Goal: Task Accomplishment & Management: Manage account settings

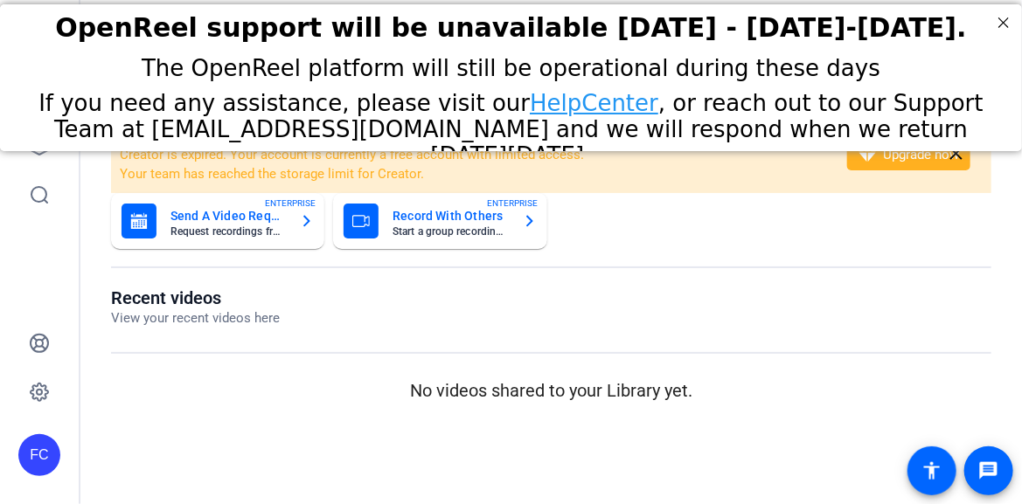
click at [45, 143] on div "If you need any assistance, please visit our HelpCenter , or reach out to our S…" at bounding box center [511, 129] width 978 height 79
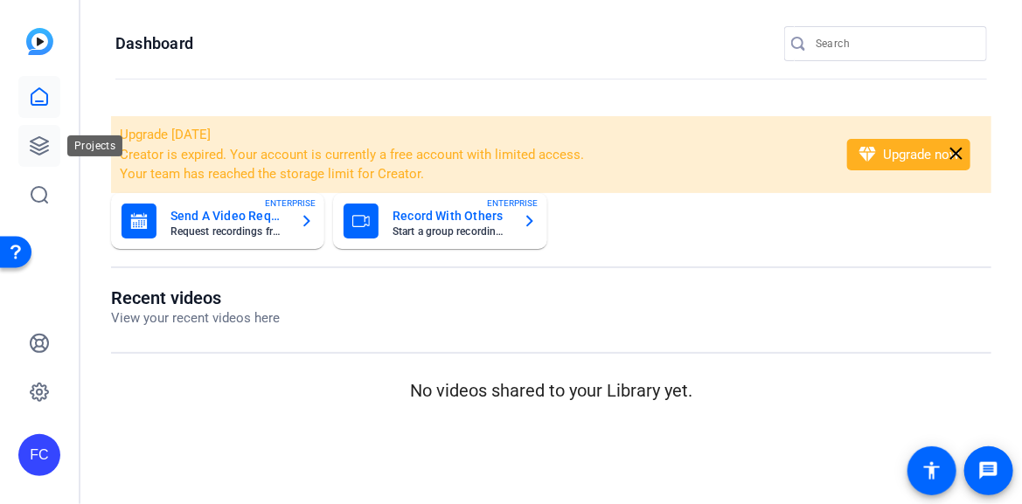
click at [31, 142] on icon at bounding box center [39, 145] width 21 height 21
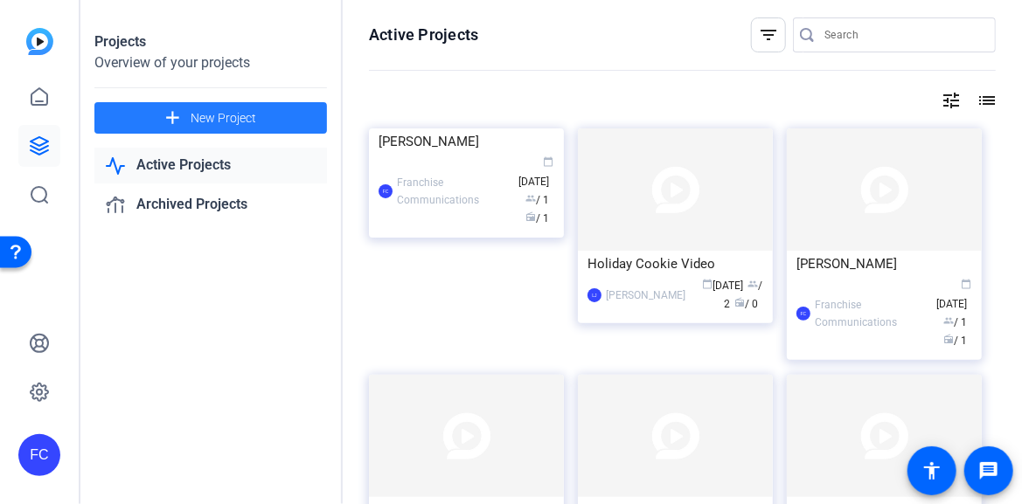
click at [131, 118] on span at bounding box center [210, 118] width 232 height 42
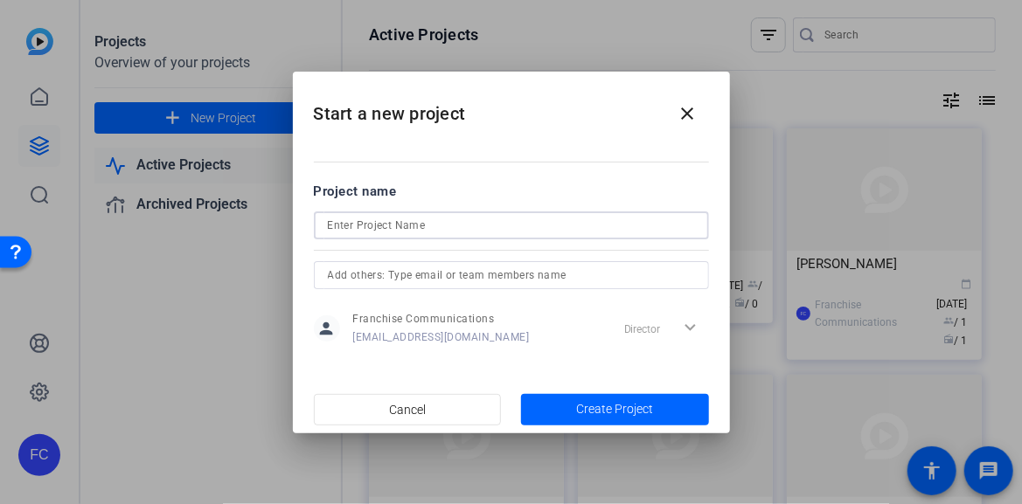
click at [356, 229] on input at bounding box center [511, 225] width 367 height 21
drag, startPoint x: 398, startPoint y: 223, endPoint x: 330, endPoint y: 230, distance: 67.7
click at [297, 230] on mat-dialog-content "Project name [PERSON_NAME] person Franchise Communications [EMAIL_ADDRESS][DOMA…" at bounding box center [511, 263] width 437 height 243
type input "[PERSON_NAME]"
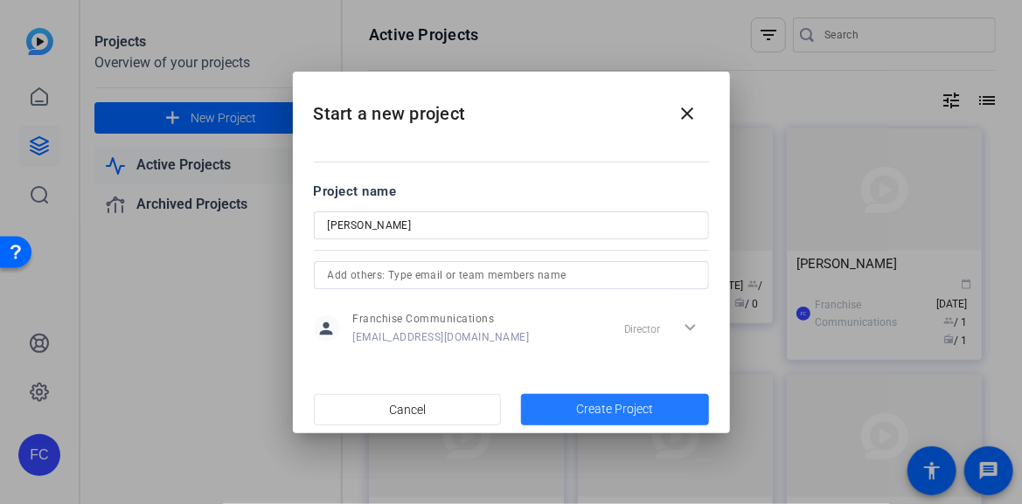
click at [600, 409] on span "Create Project" at bounding box center [614, 409] width 77 height 18
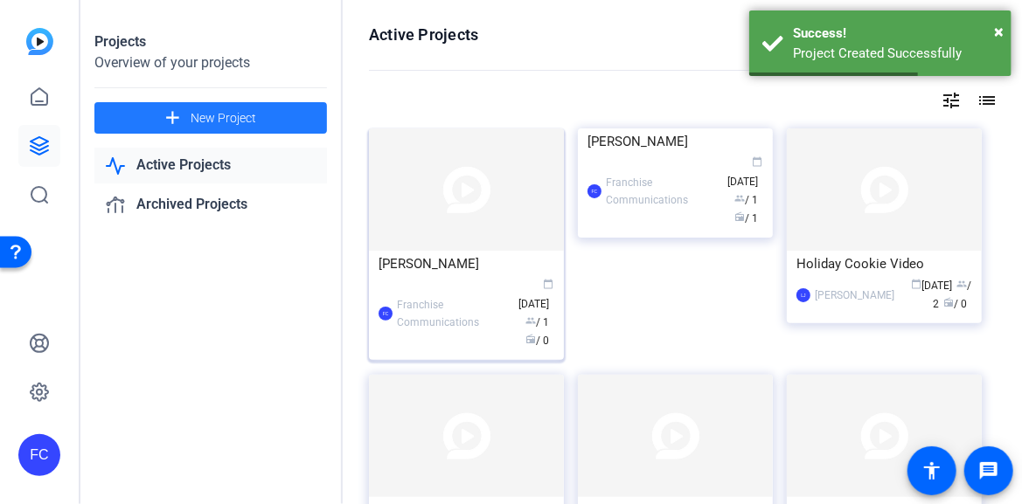
click at [495, 306] on div "FC Franchise Communications calendar_today [DATE] group / 1 radio / 0" at bounding box center [466, 313] width 176 height 73
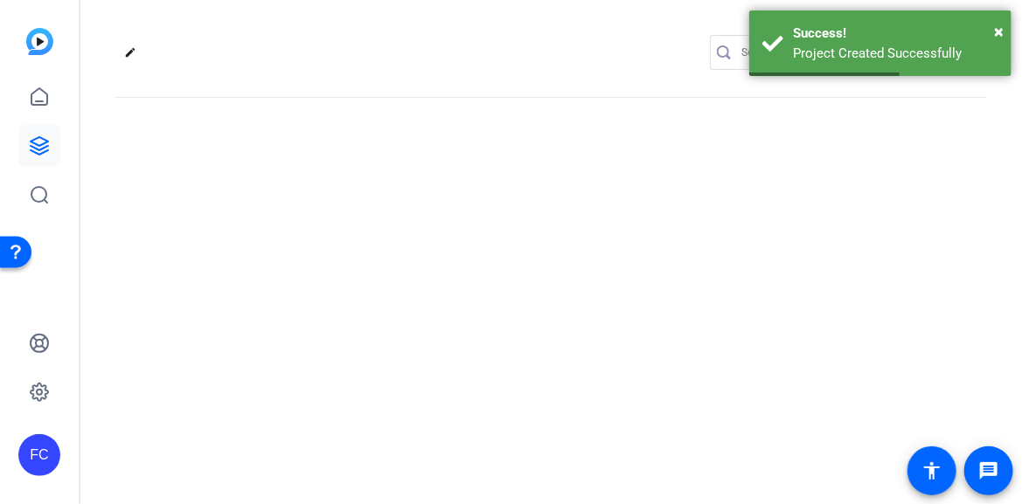
click at [495, 306] on div "edit settings" at bounding box center [550, 252] width 941 height 504
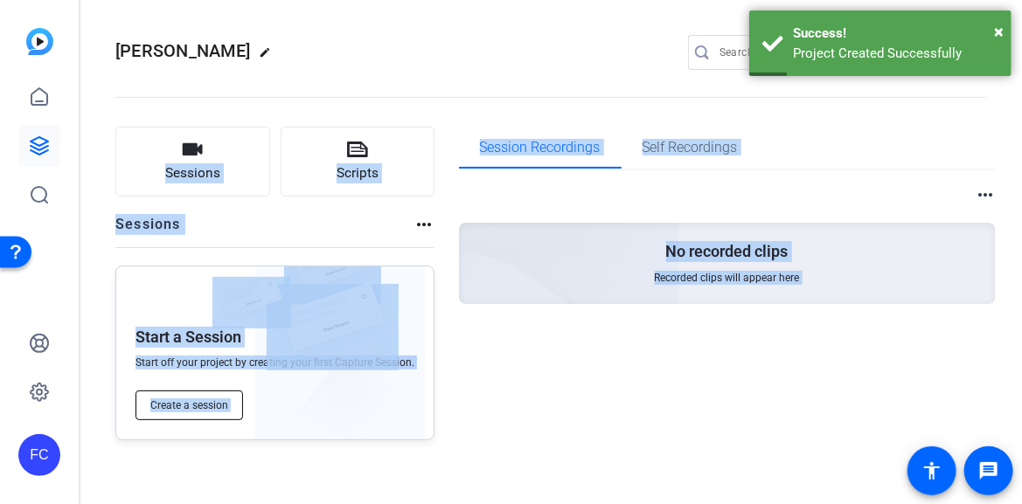
click at [202, 401] on span "Create a session" at bounding box center [189, 406] width 78 height 14
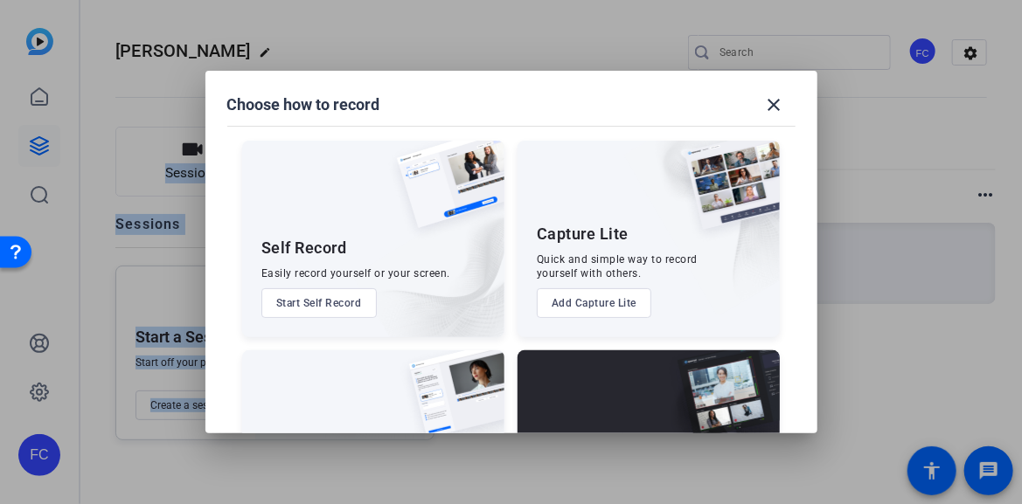
scroll to position [130, 0]
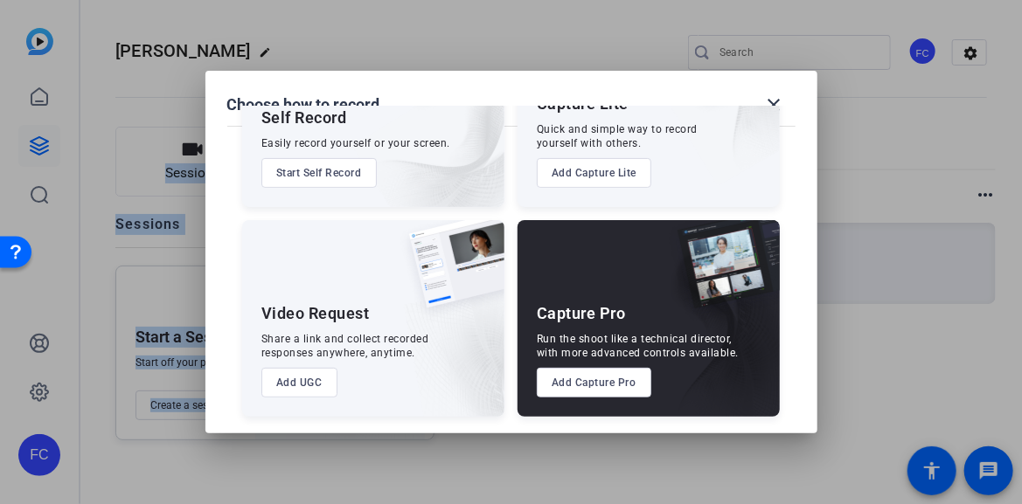
click at [601, 379] on button "Add Capture Pro" at bounding box center [594, 383] width 114 height 30
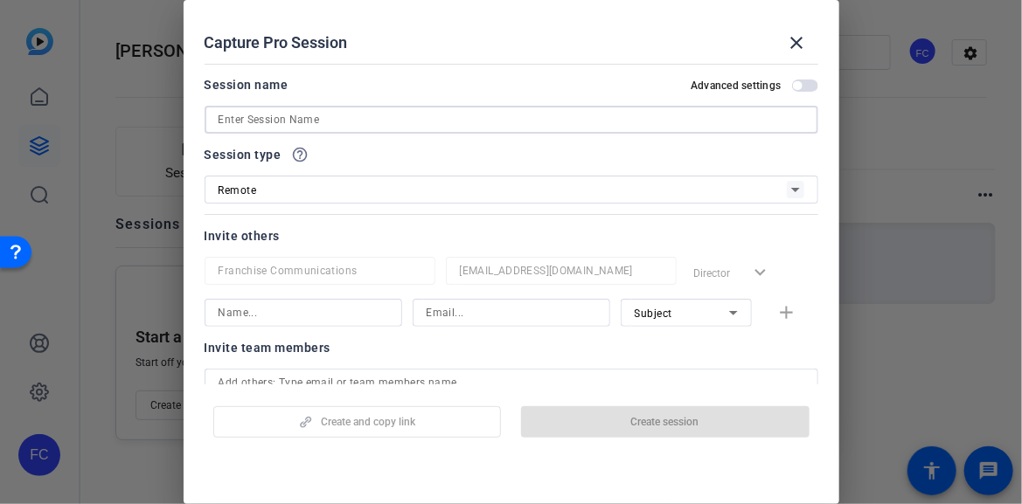
click at [300, 121] on input at bounding box center [511, 119] width 586 height 21
paste input "[PERSON_NAME]"
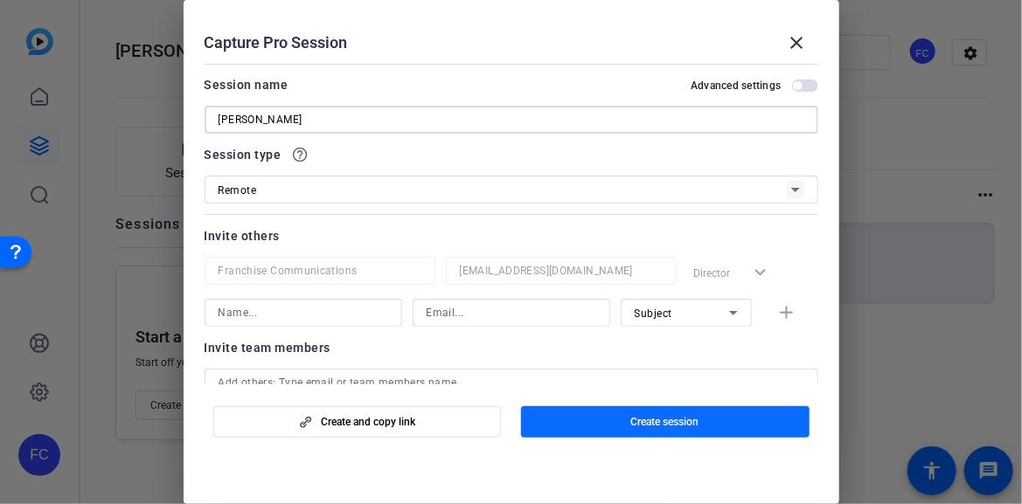
type input "[PERSON_NAME]"
click at [659, 430] on span "button" at bounding box center [665, 422] width 288 height 42
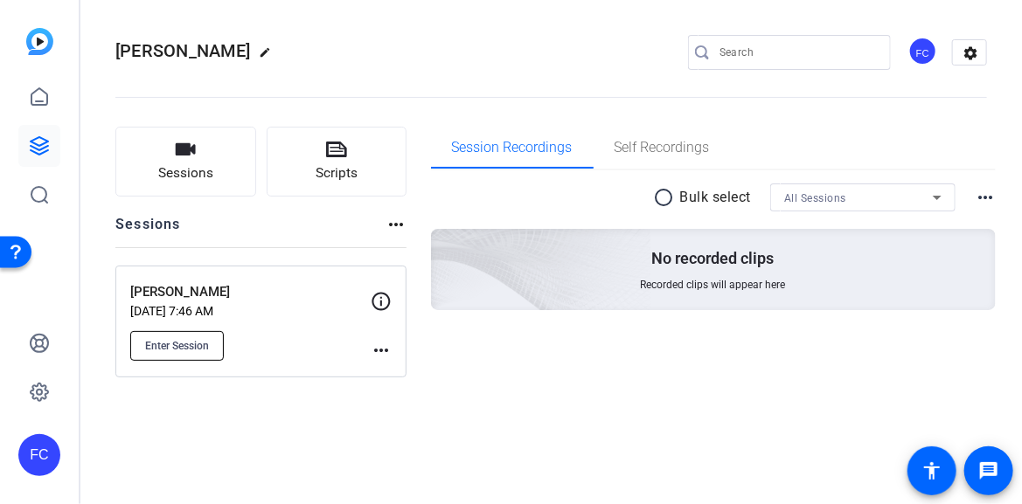
click at [177, 347] on span "Enter Session" at bounding box center [177, 346] width 64 height 14
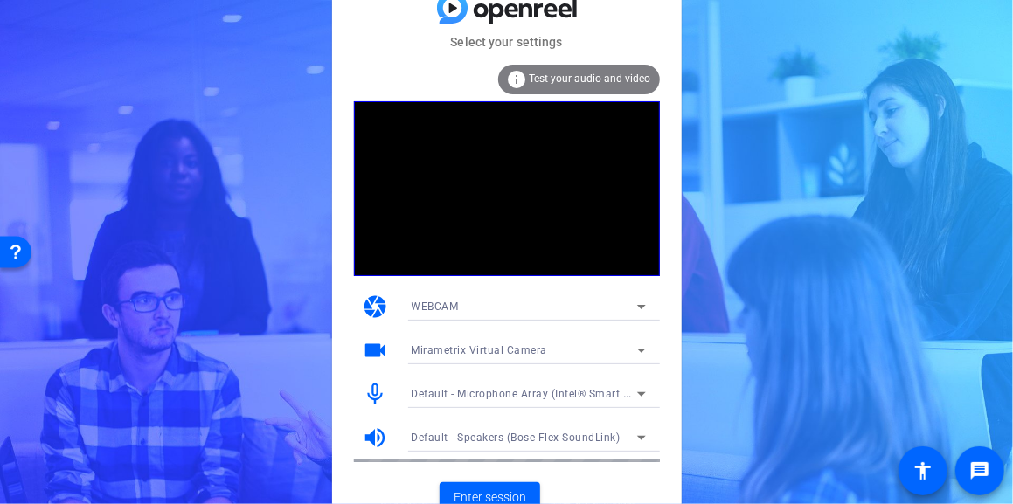
click at [639, 348] on icon at bounding box center [641, 350] width 21 height 21
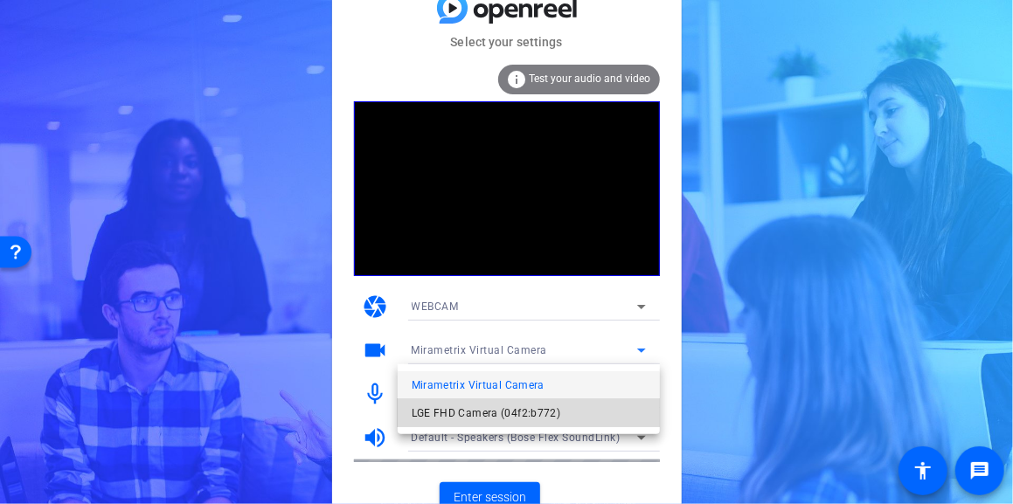
click at [521, 413] on span "LGE FHD Camera (04f2:b772)" at bounding box center [486, 413] width 149 height 21
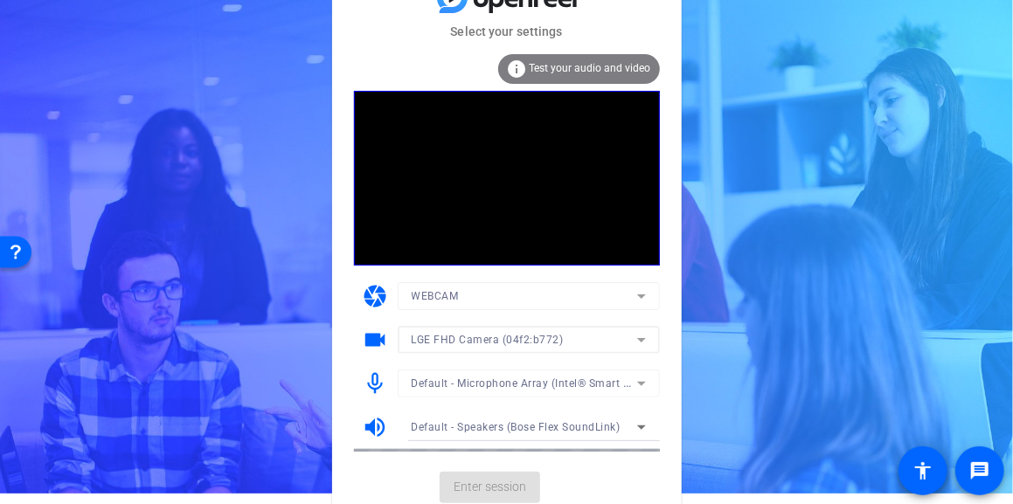
scroll to position [16, 0]
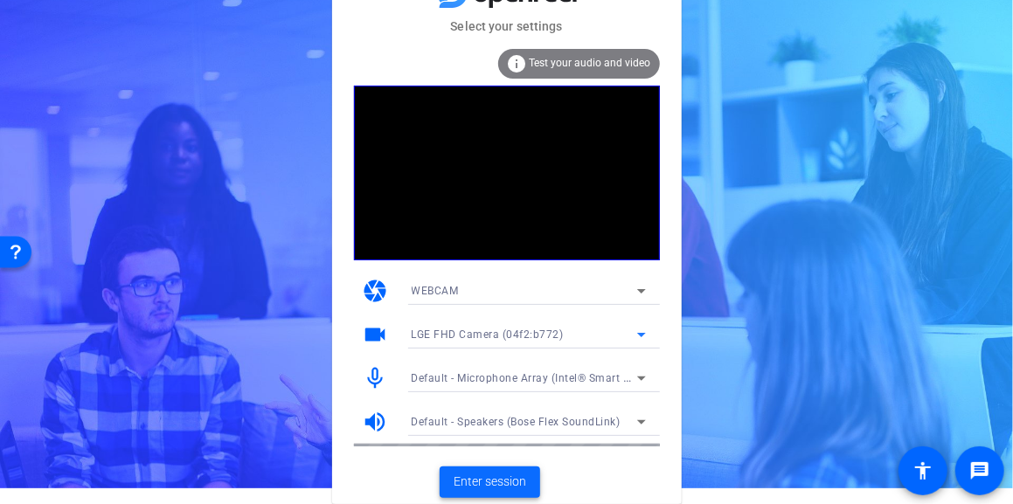
click at [513, 481] on span "Enter session" at bounding box center [490, 482] width 73 height 18
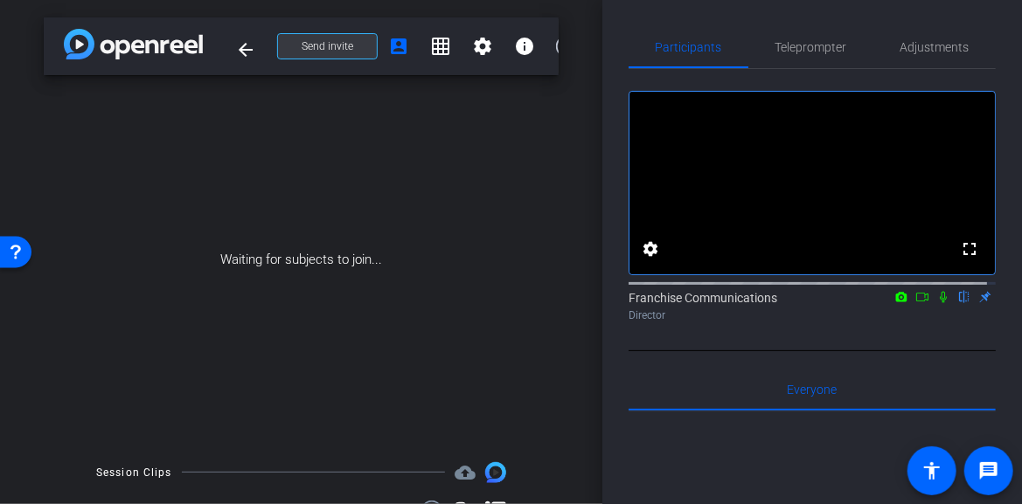
click at [340, 47] on span "Send invite" at bounding box center [328, 46] width 52 height 14
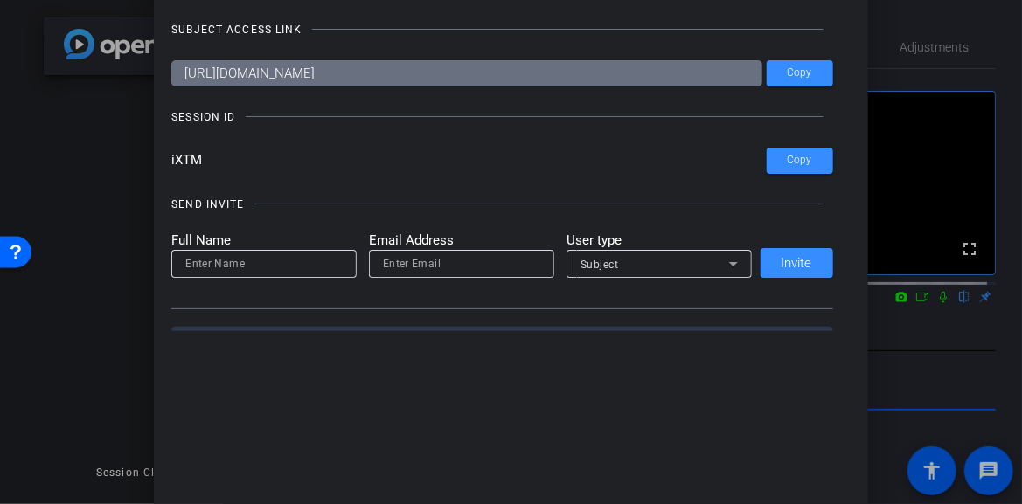
click at [929, 374] on div at bounding box center [511, 252] width 1022 height 504
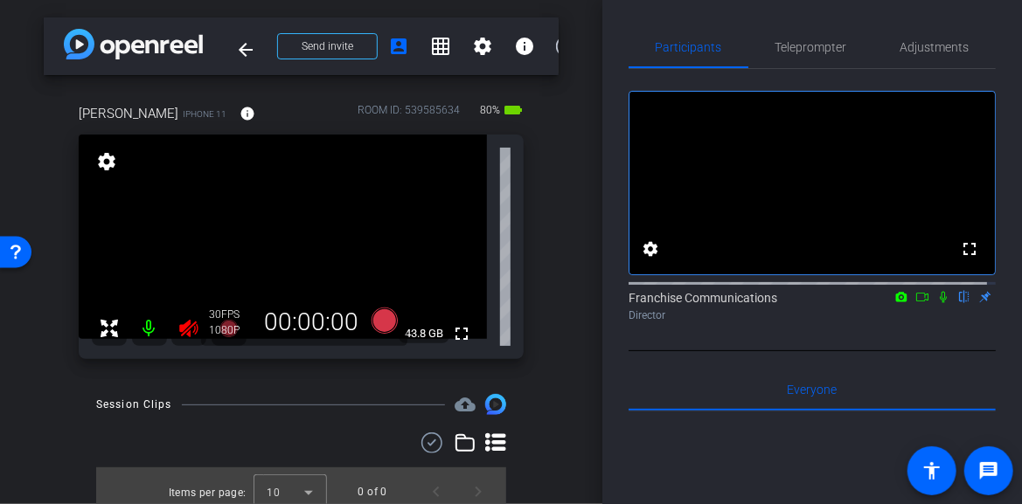
click at [187, 322] on icon at bounding box center [188, 328] width 18 height 17
click at [946, 42] on span "Adjustments" at bounding box center [934, 47] width 69 height 12
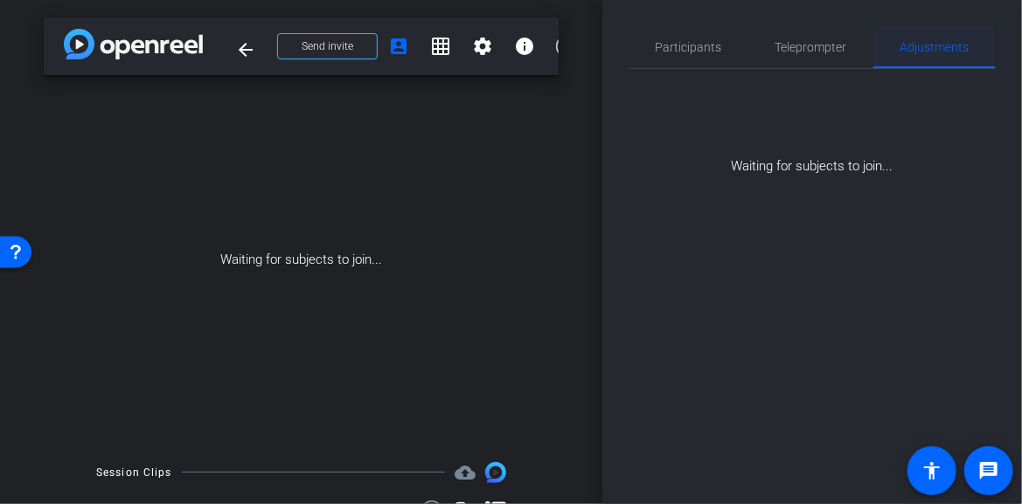
click at [942, 60] on span "Adjustments" at bounding box center [934, 47] width 69 height 42
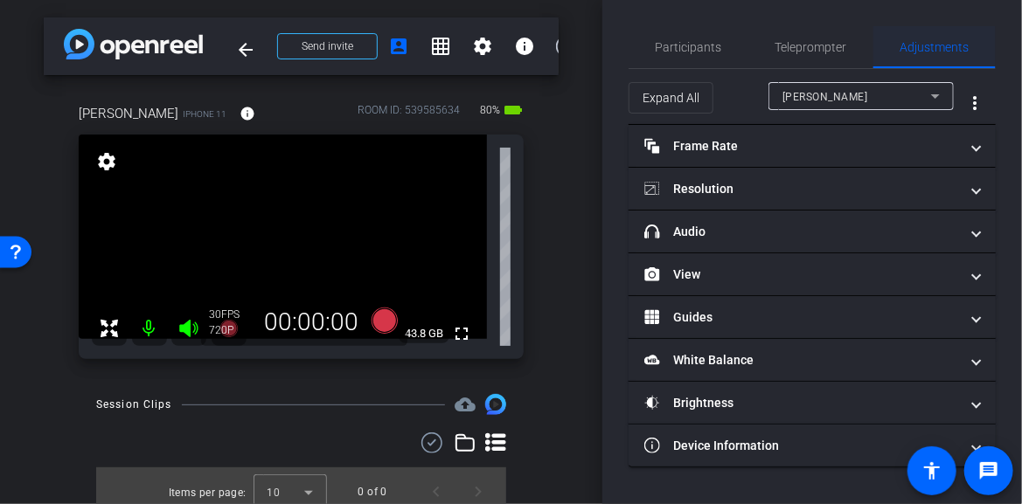
click at [951, 50] on span "Adjustments" at bounding box center [934, 47] width 69 height 12
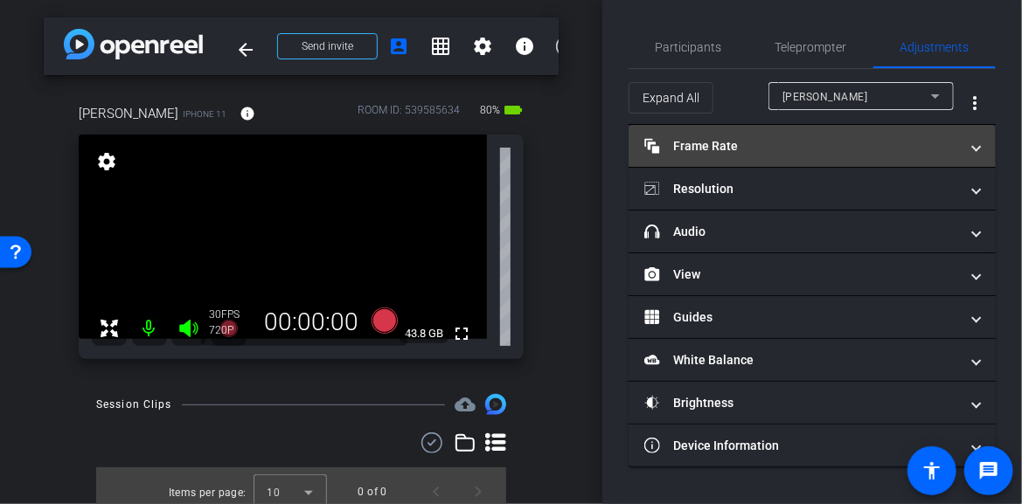
click at [967, 146] on span "Frame Rate Frame Rate" at bounding box center [808, 146] width 329 height 18
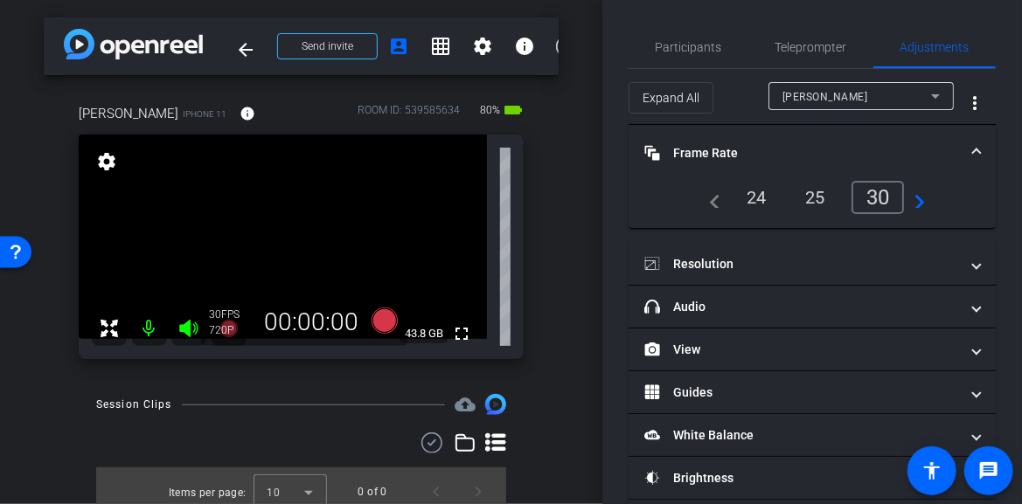
click at [757, 205] on div "24" at bounding box center [756, 198] width 46 height 30
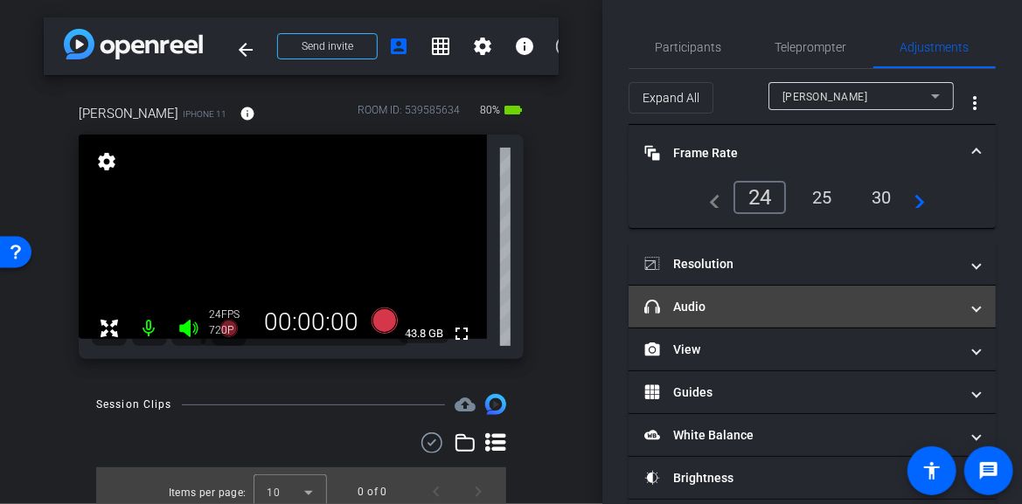
click at [973, 308] on span at bounding box center [976, 307] width 7 height 18
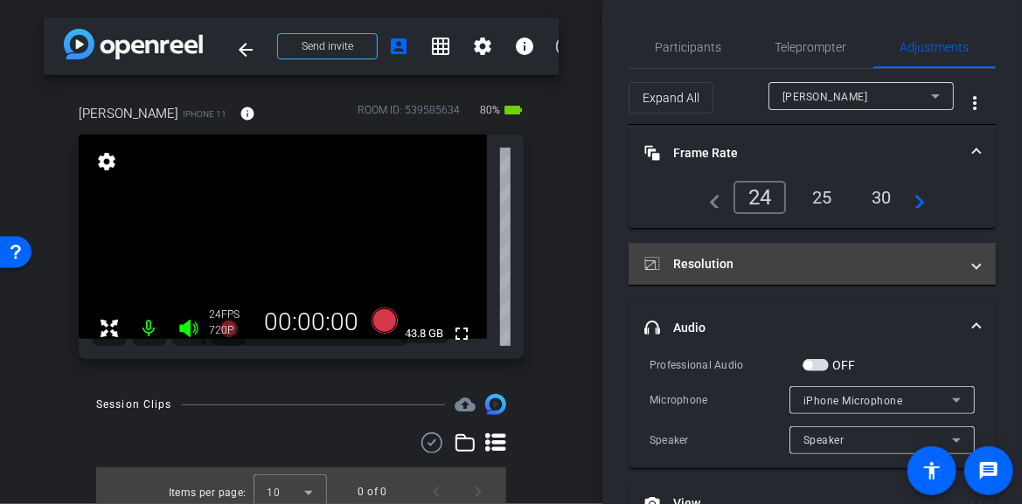
click at [961, 258] on span "Resolution" at bounding box center [808, 264] width 329 height 18
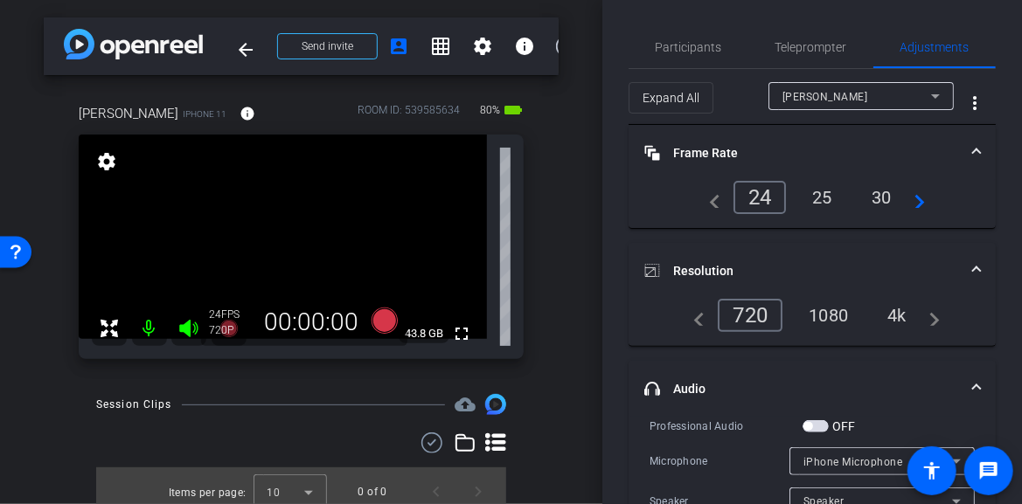
click at [889, 311] on div "4k" at bounding box center [896, 316] width 45 height 30
click at [568, 250] on div "arrow_back David Luther Back to project Send invite account_box grid_on setting…" at bounding box center [301, 252] width 602 height 504
click at [380, 315] on icon at bounding box center [384, 321] width 26 height 26
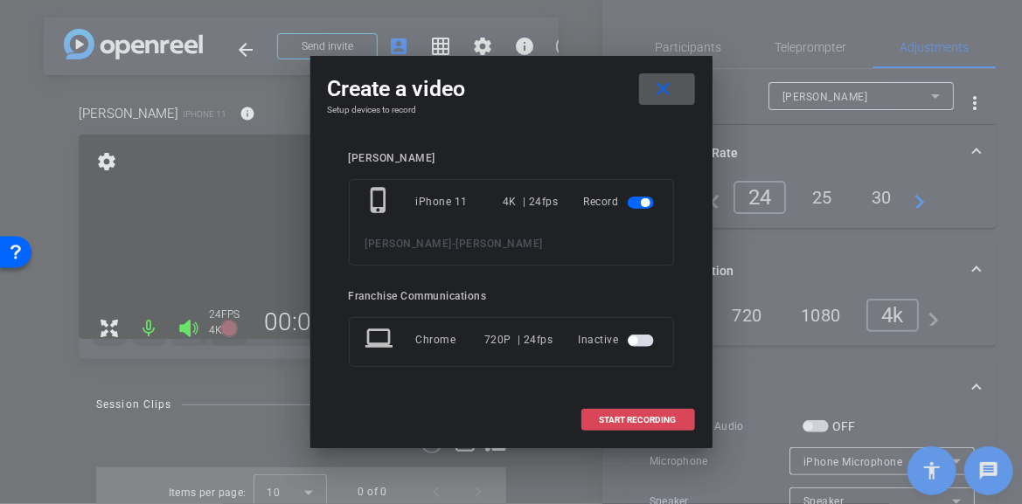
click at [667, 419] on span "START RECORDING" at bounding box center [638, 420] width 77 height 9
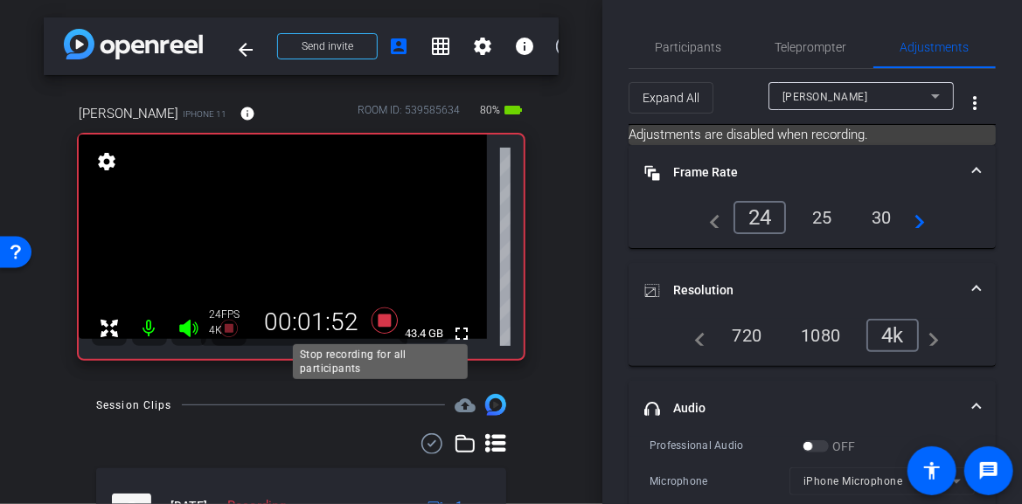
click at [390, 326] on icon at bounding box center [385, 320] width 42 height 31
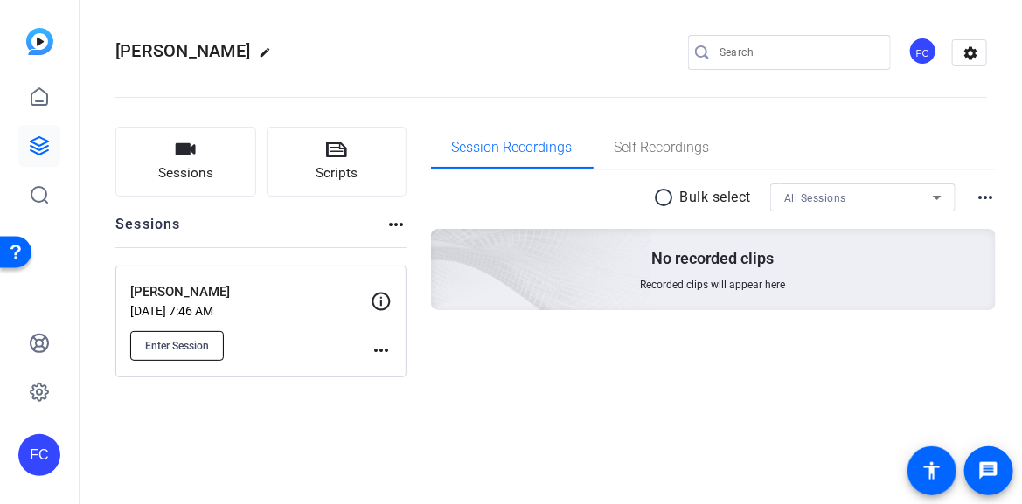
click at [184, 348] on span "Enter Session" at bounding box center [177, 346] width 64 height 14
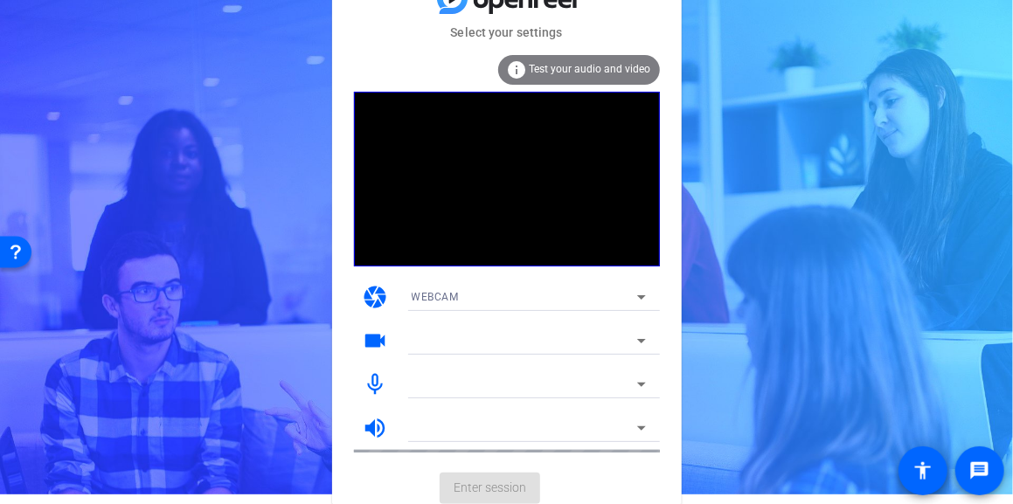
scroll to position [16, 0]
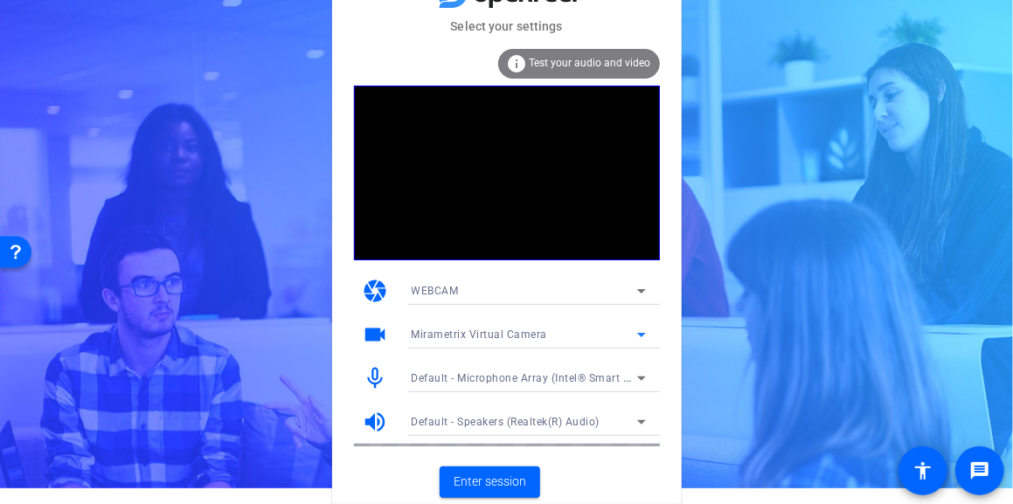
click at [643, 329] on icon at bounding box center [641, 334] width 21 height 21
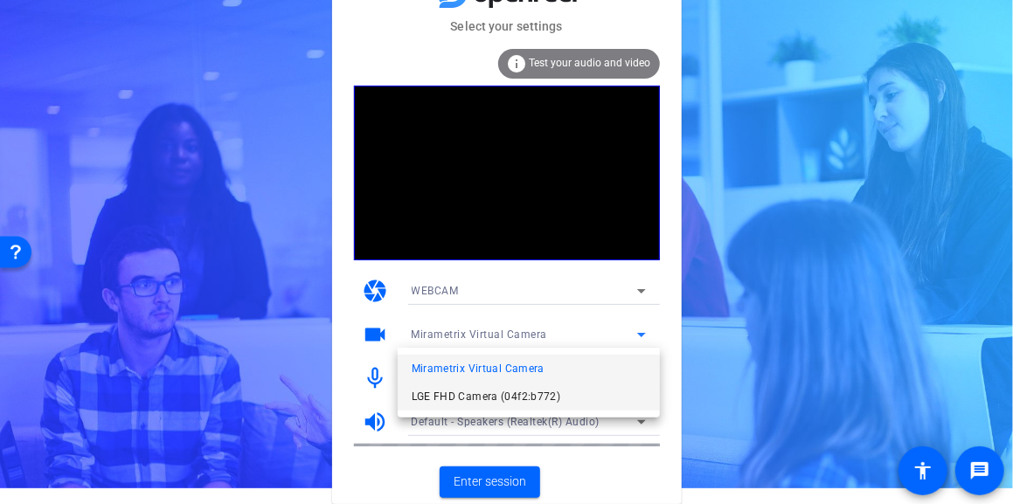
click at [505, 391] on span "LGE FHD Camera (04f2:b772)" at bounding box center [486, 396] width 149 height 21
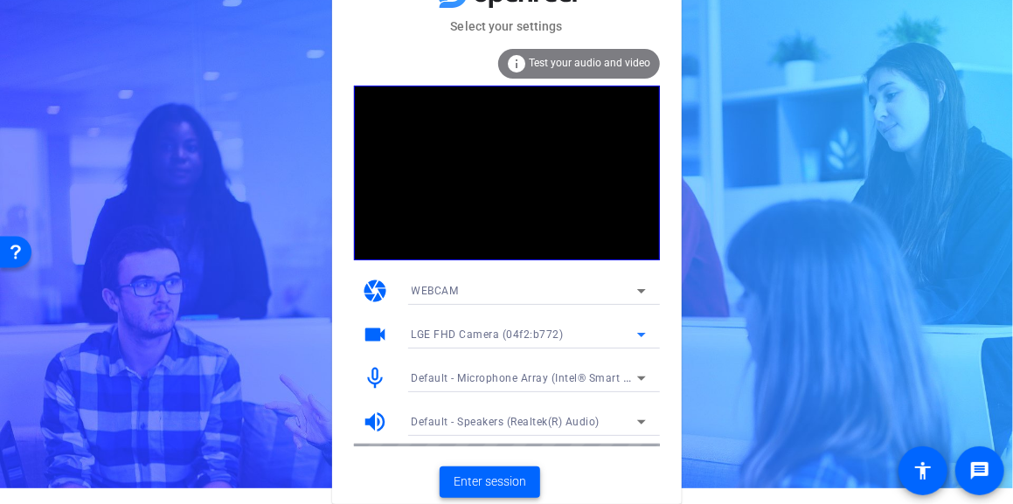
click at [494, 482] on span "Enter session" at bounding box center [490, 482] width 73 height 18
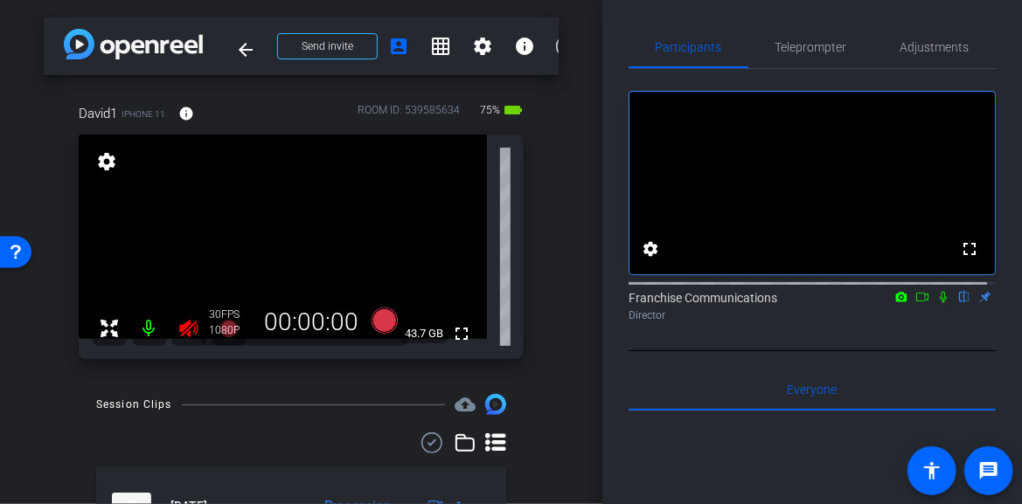
click at [187, 330] on icon at bounding box center [188, 328] width 18 height 17
click at [924, 54] on span "Adjustments" at bounding box center [934, 47] width 69 height 42
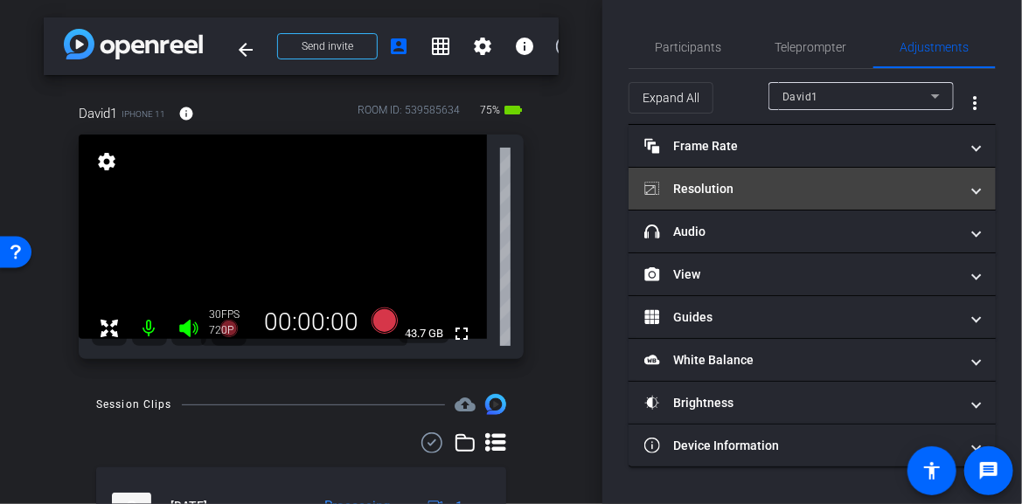
click at [981, 183] on mat-expansion-panel-header "Resolution" at bounding box center [811, 189] width 367 height 42
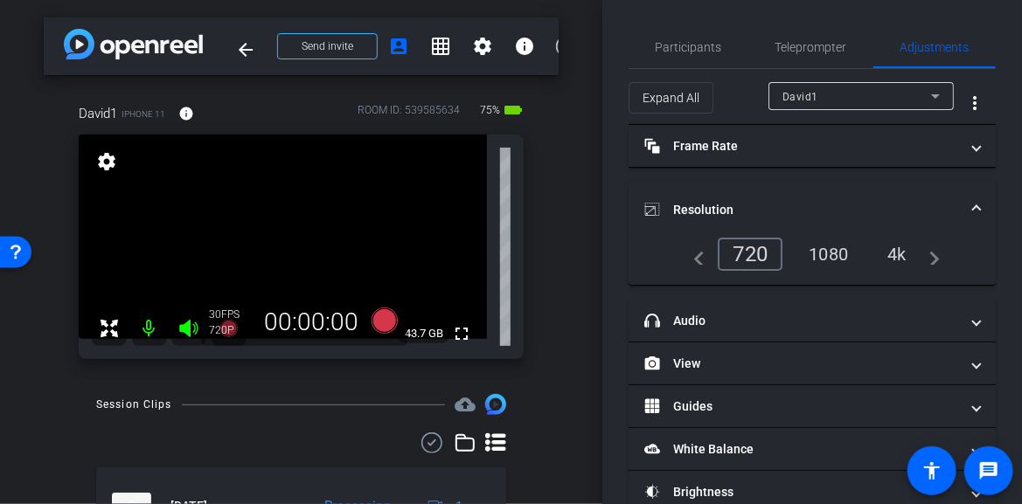
click at [887, 249] on div "4k" at bounding box center [896, 254] width 45 height 30
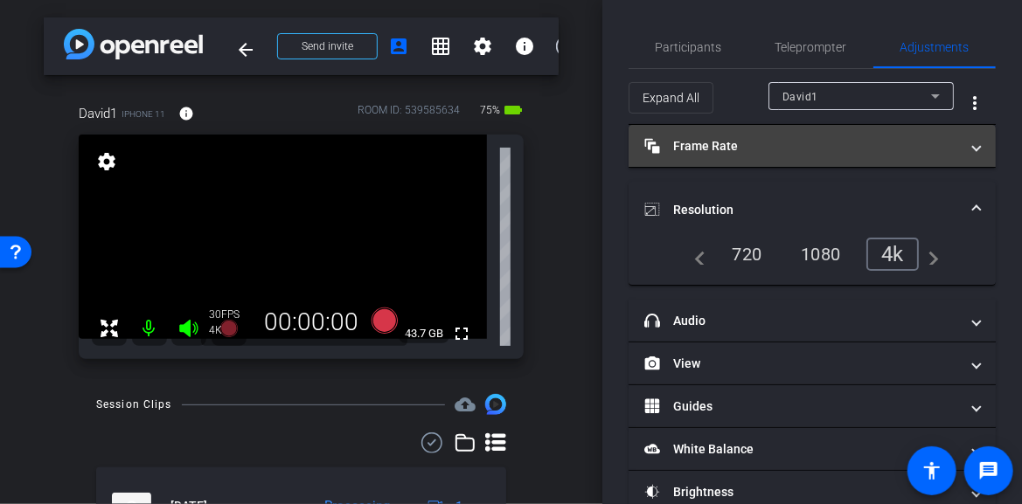
click at [973, 144] on span at bounding box center [976, 146] width 7 height 18
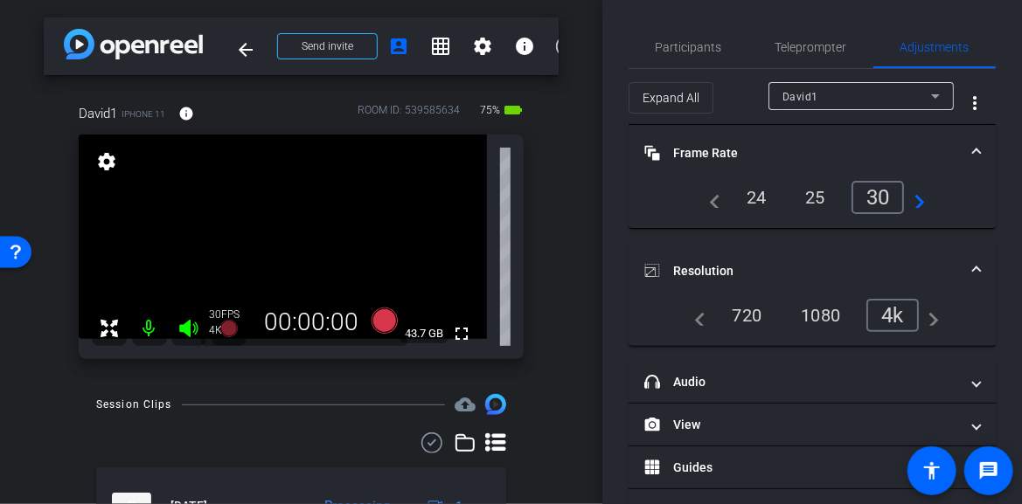
drag, startPoint x: 736, startPoint y: 195, endPoint x: 726, endPoint y: 198, distance: 10.0
click at [736, 195] on div "24" at bounding box center [756, 198] width 46 height 30
click at [387, 324] on icon at bounding box center [384, 321] width 26 height 26
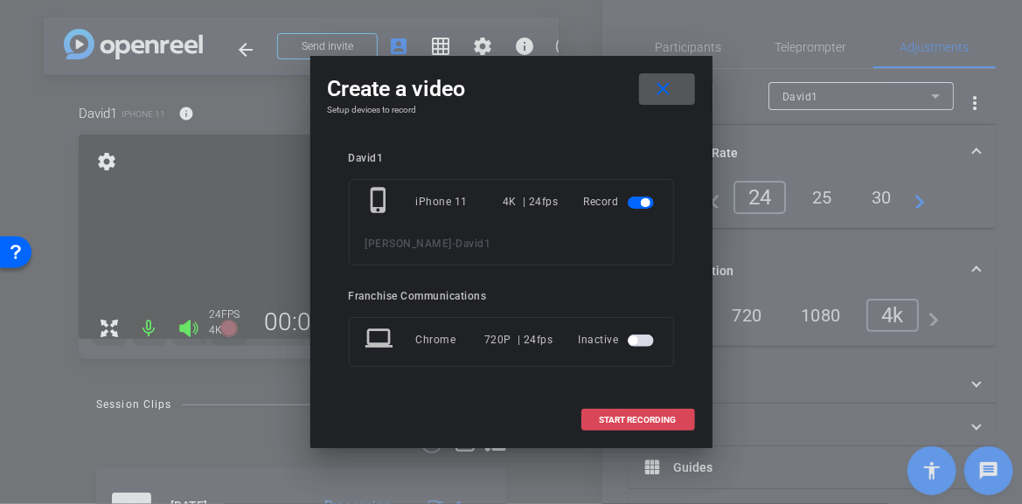
click at [630, 416] on span "START RECORDING" at bounding box center [638, 420] width 77 height 9
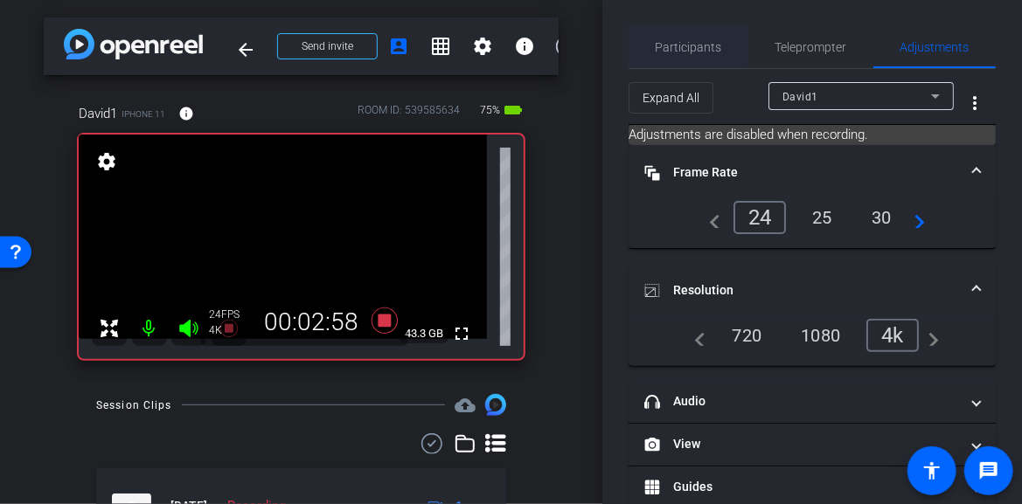
click at [706, 43] on span "Participants" at bounding box center [688, 47] width 66 height 12
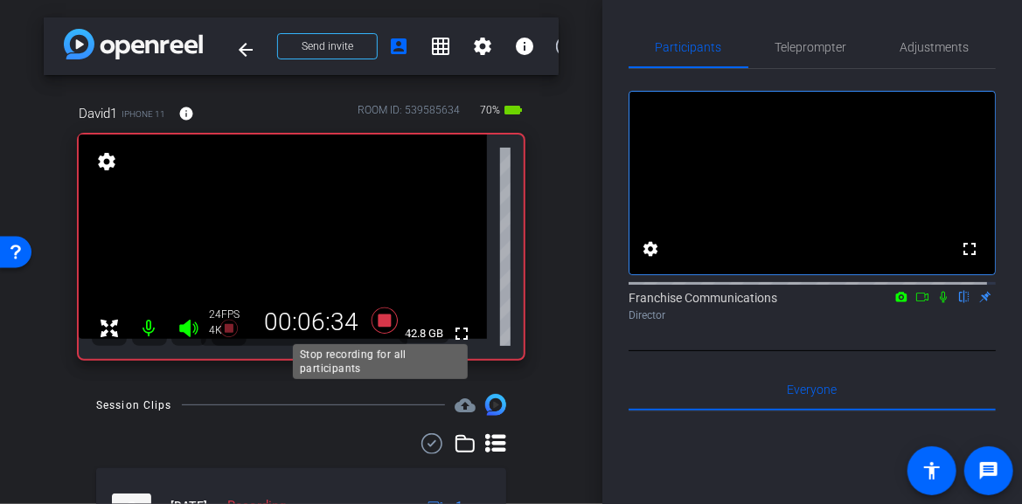
click at [381, 328] on icon at bounding box center [385, 320] width 42 height 31
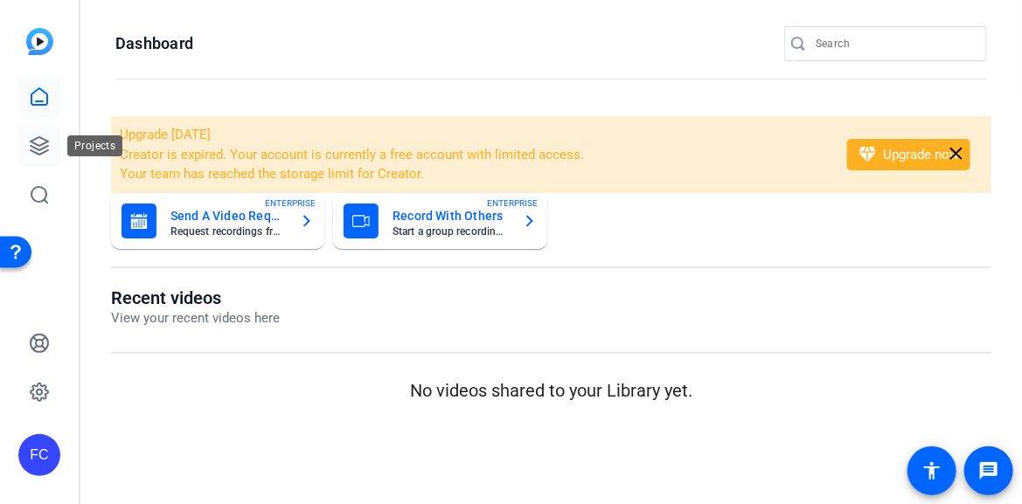
click at [39, 151] on icon at bounding box center [39, 145] width 21 height 21
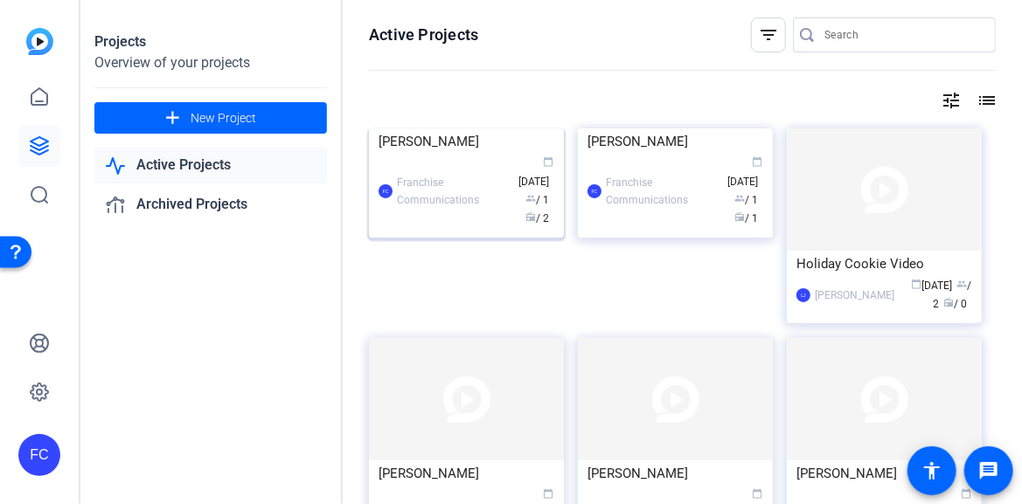
click at [474, 155] on div "[PERSON_NAME]" at bounding box center [466, 141] width 176 height 26
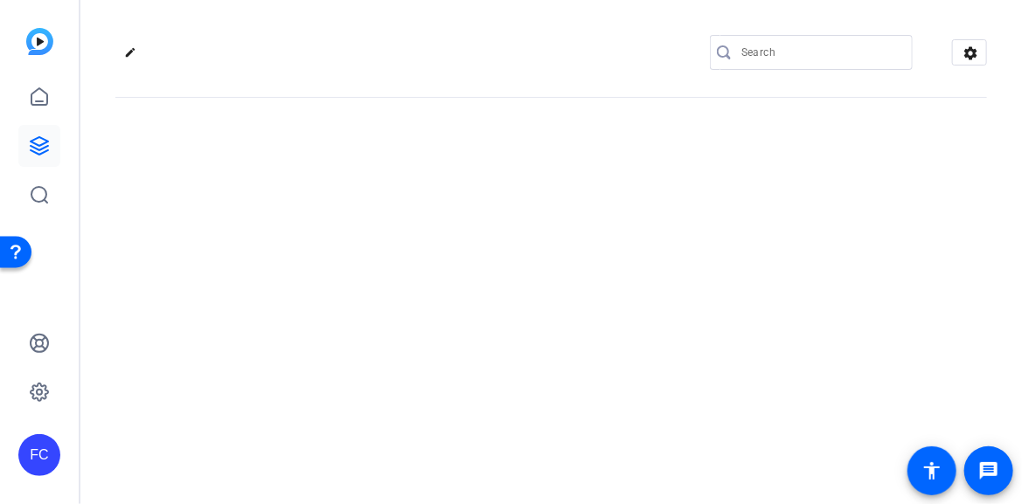
click at [474, 258] on div "edit settings" at bounding box center [550, 252] width 941 height 504
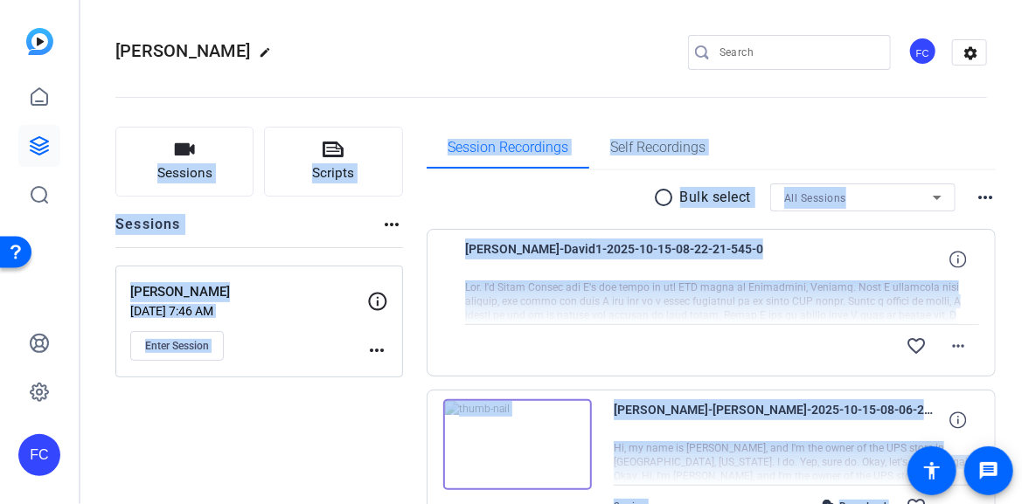
scroll to position [110, 0]
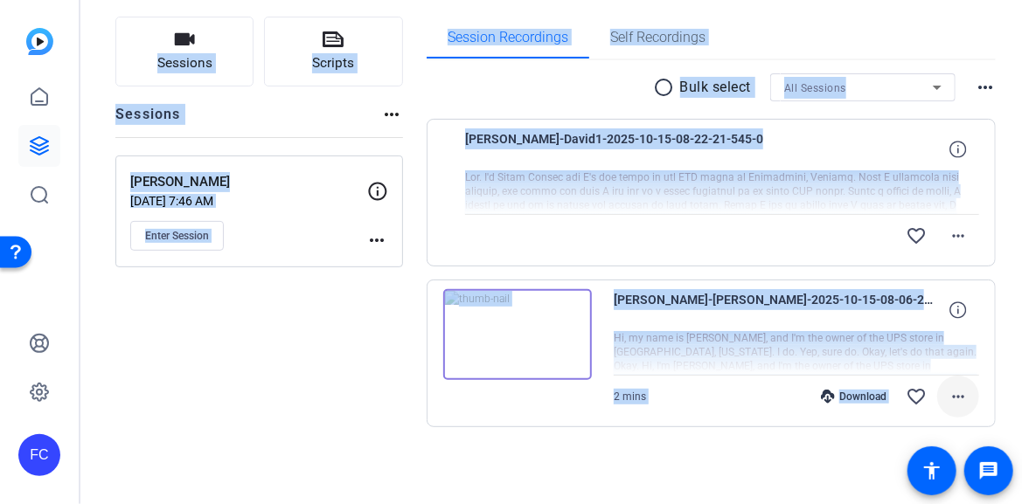
click at [953, 397] on mat-icon "more_horiz" at bounding box center [957, 396] width 21 height 21
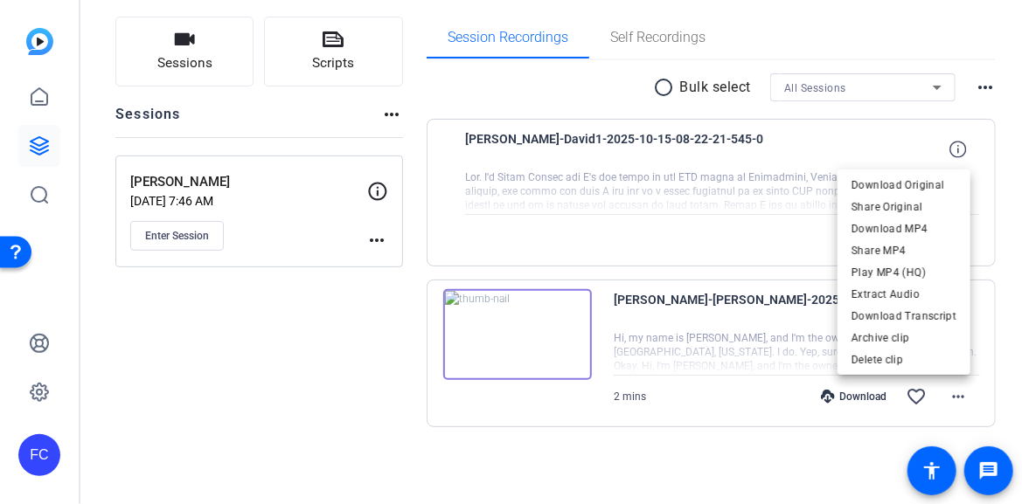
click at [766, 259] on div at bounding box center [511, 252] width 1022 height 504
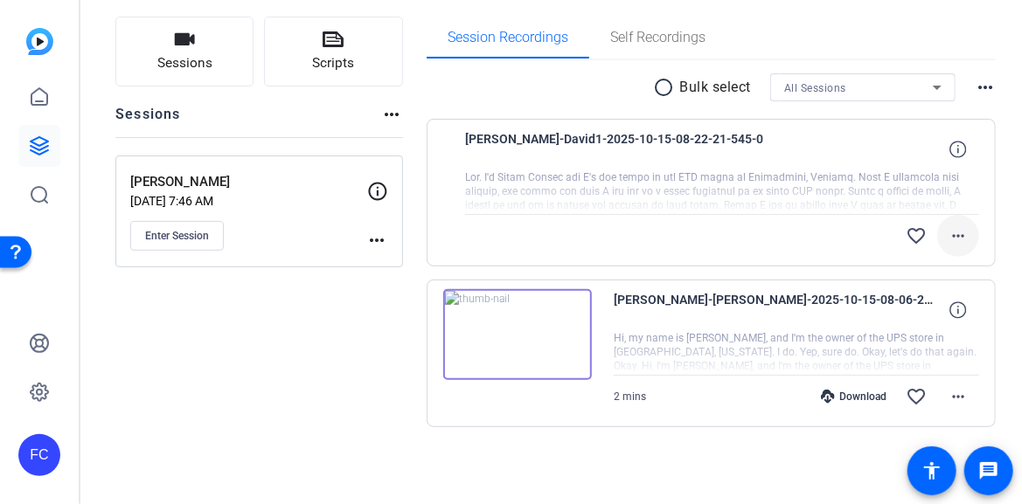
click at [948, 234] on mat-icon "more_horiz" at bounding box center [957, 235] width 21 height 21
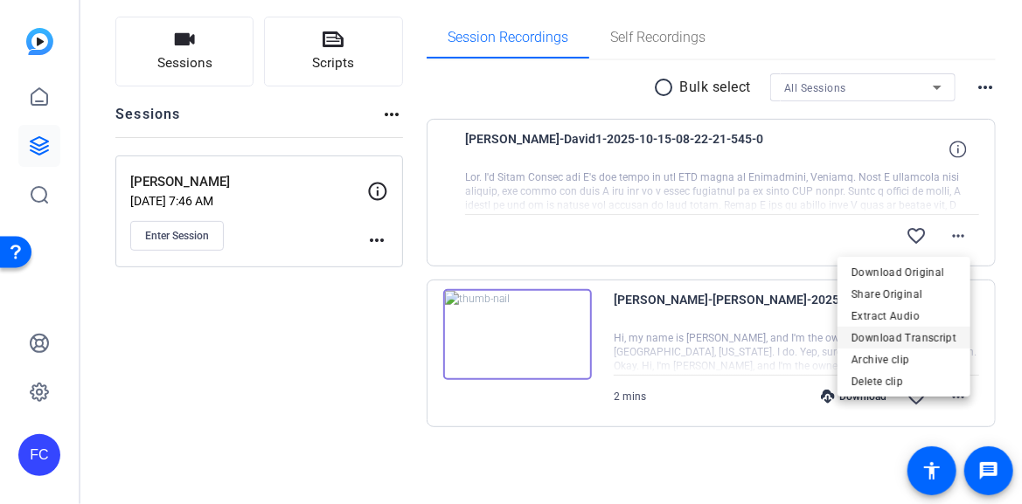
click at [928, 341] on span "Download Transcript" at bounding box center [903, 337] width 105 height 21
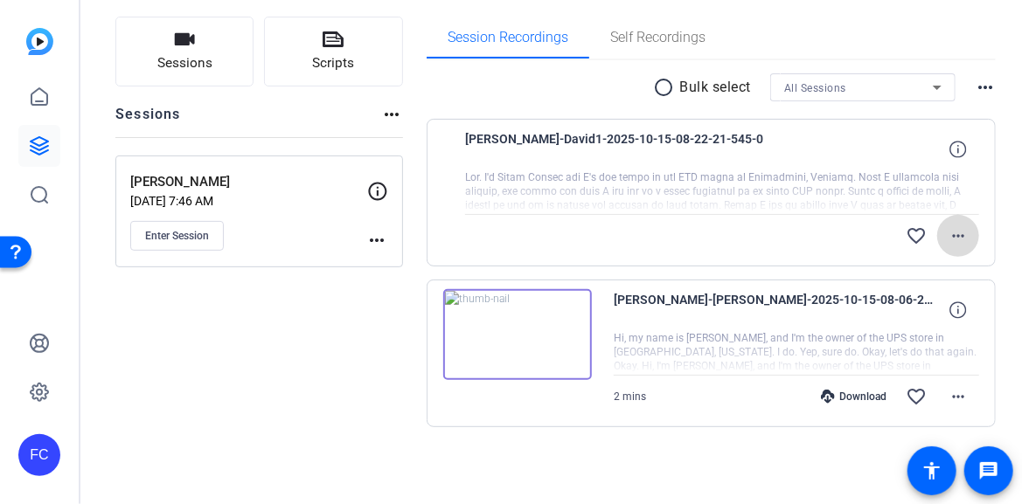
click at [955, 236] on mat-icon "more_horiz" at bounding box center [957, 235] width 21 height 21
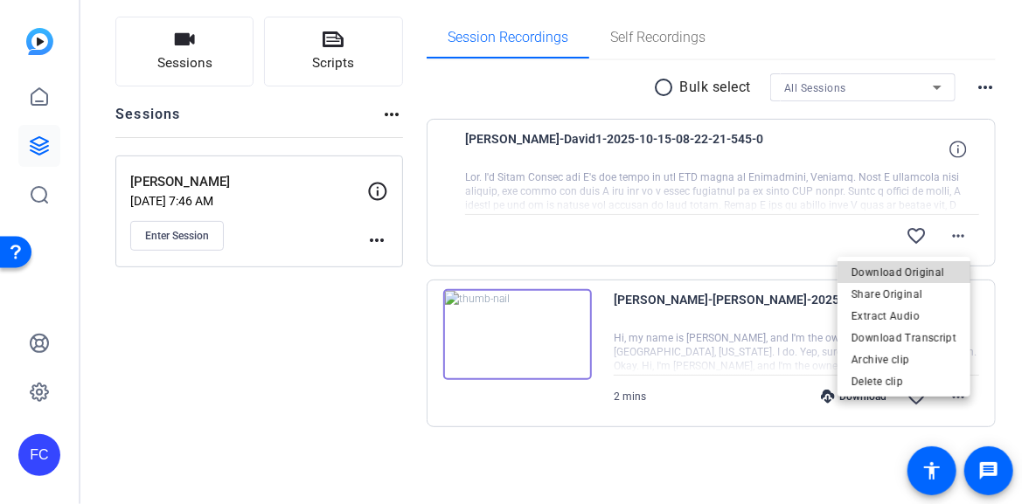
click at [933, 270] on span "Download Original" at bounding box center [903, 271] width 105 height 21
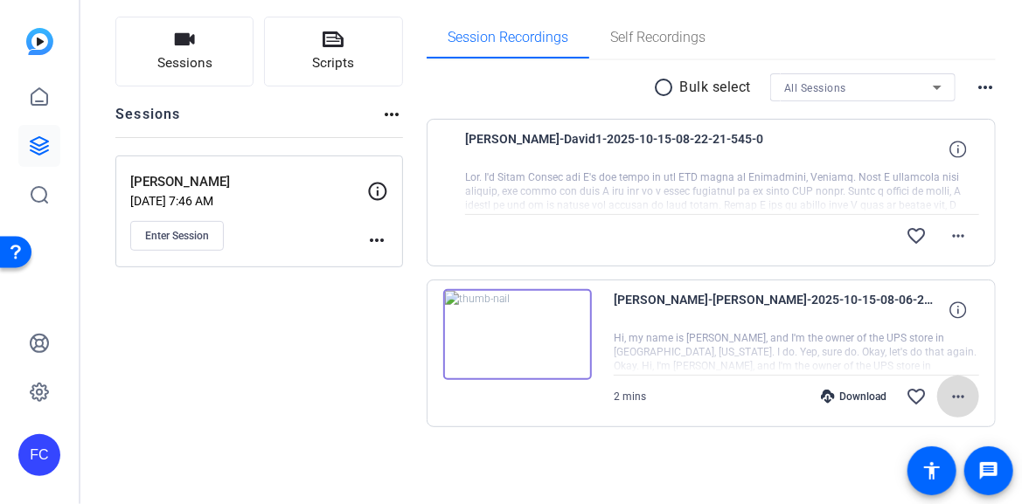
click at [949, 386] on mat-icon "more_horiz" at bounding box center [957, 396] width 21 height 21
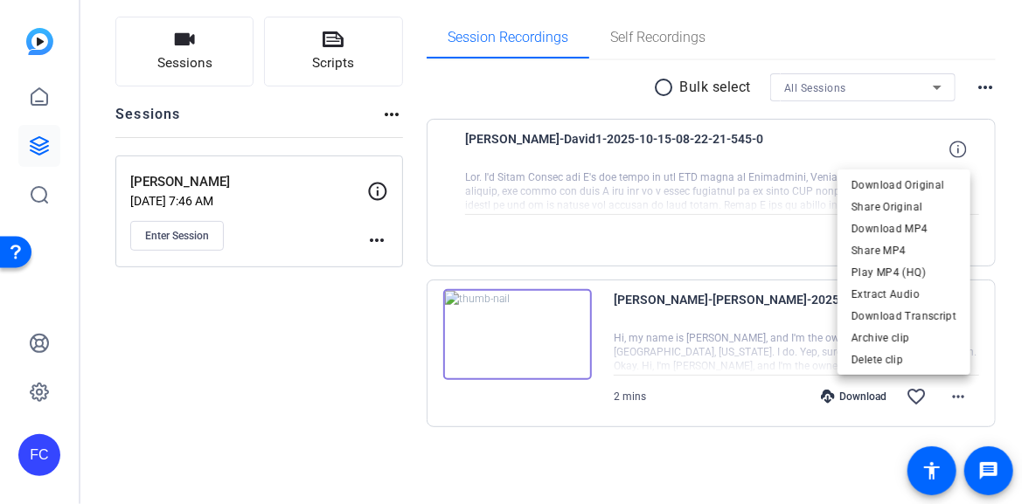
click at [507, 354] on div at bounding box center [511, 252] width 1022 height 504
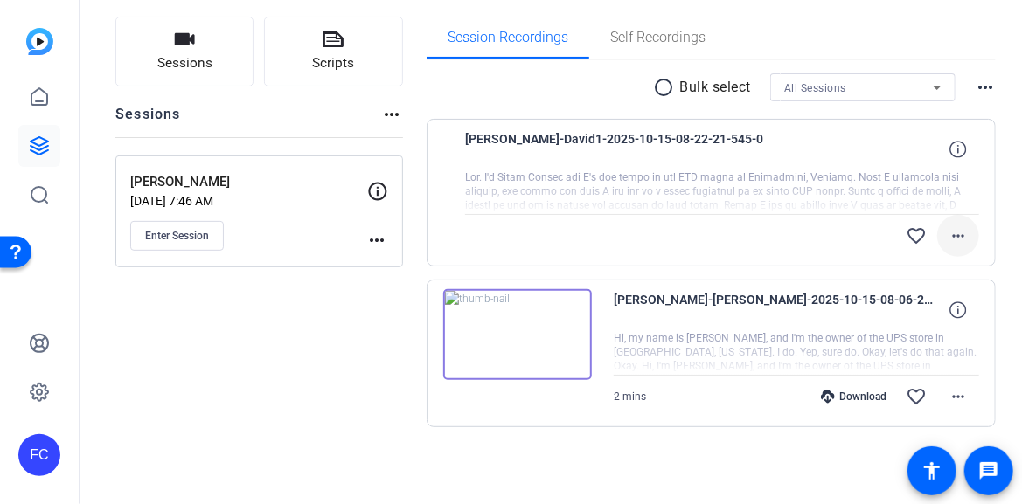
click at [954, 233] on mat-icon "more_horiz" at bounding box center [957, 235] width 21 height 21
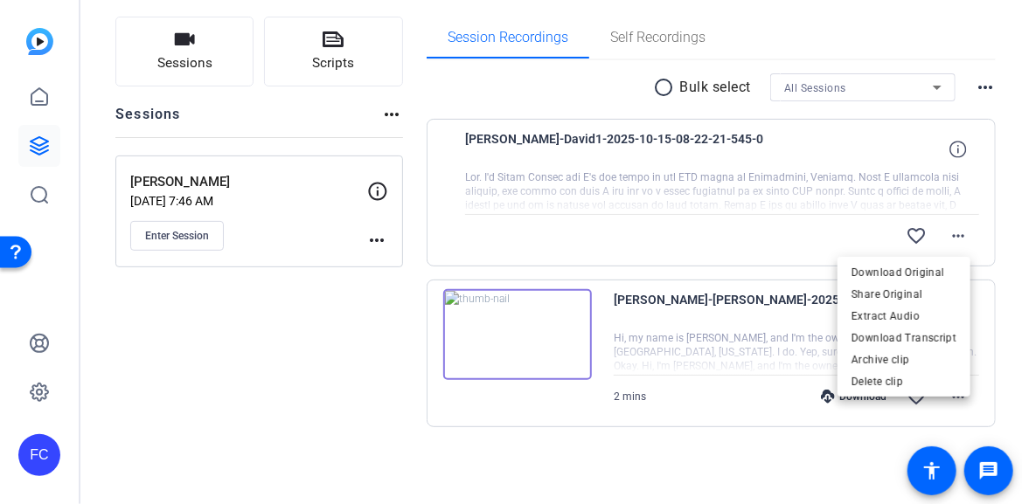
click at [197, 378] on div at bounding box center [511, 252] width 1022 height 504
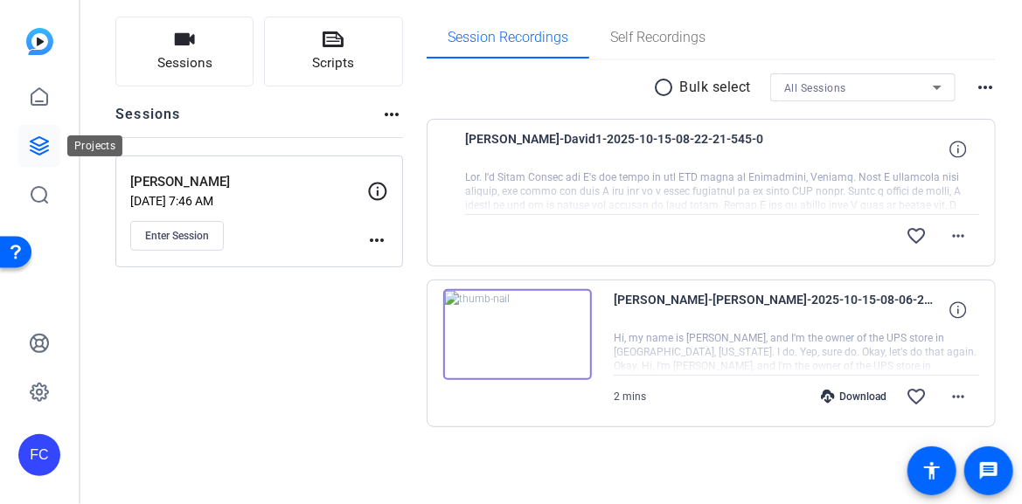
click at [29, 142] on icon at bounding box center [39, 145] width 21 height 21
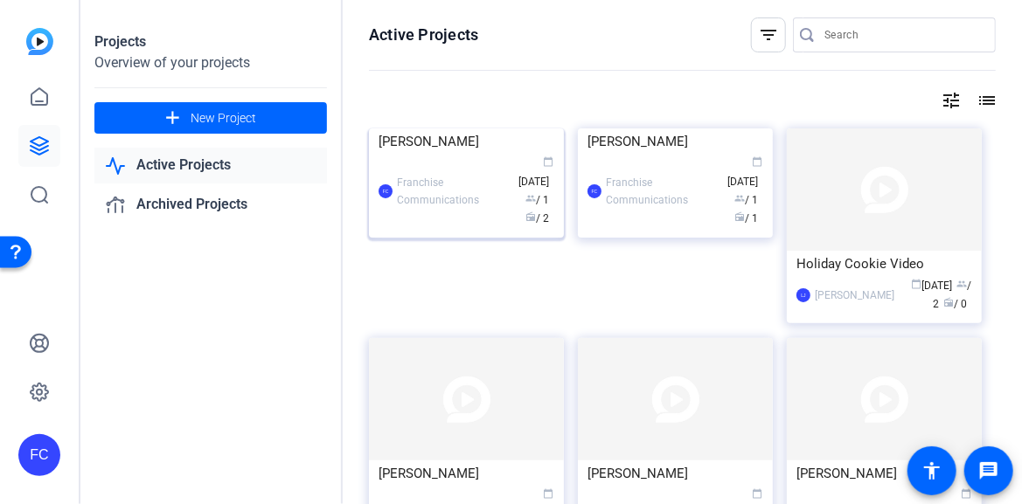
click at [446, 128] on img at bounding box center [466, 128] width 195 height 0
click at [446, 209] on div "Projects Overview of your projects add New Project Active Projects Archived Pro…" at bounding box center [550, 252] width 941 height 504
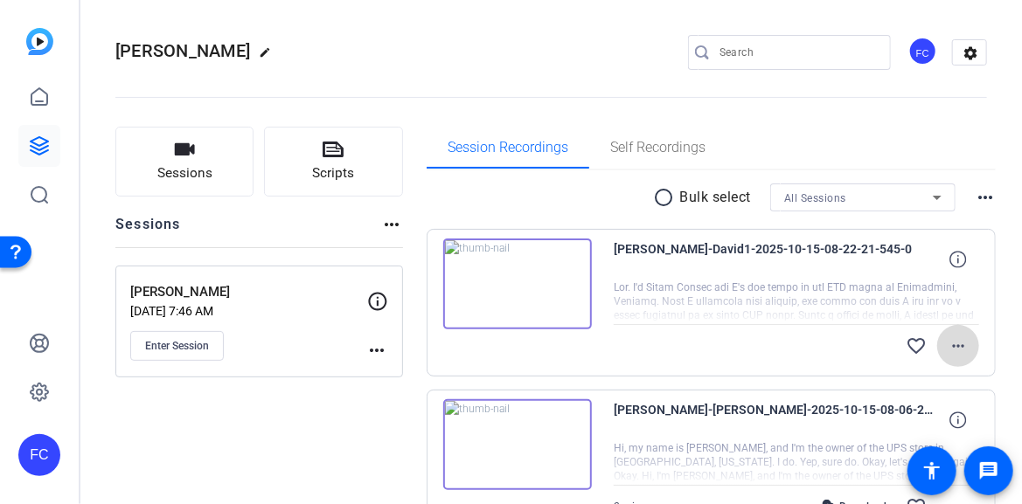
click at [947, 346] on mat-icon "more_horiz" at bounding box center [957, 346] width 21 height 21
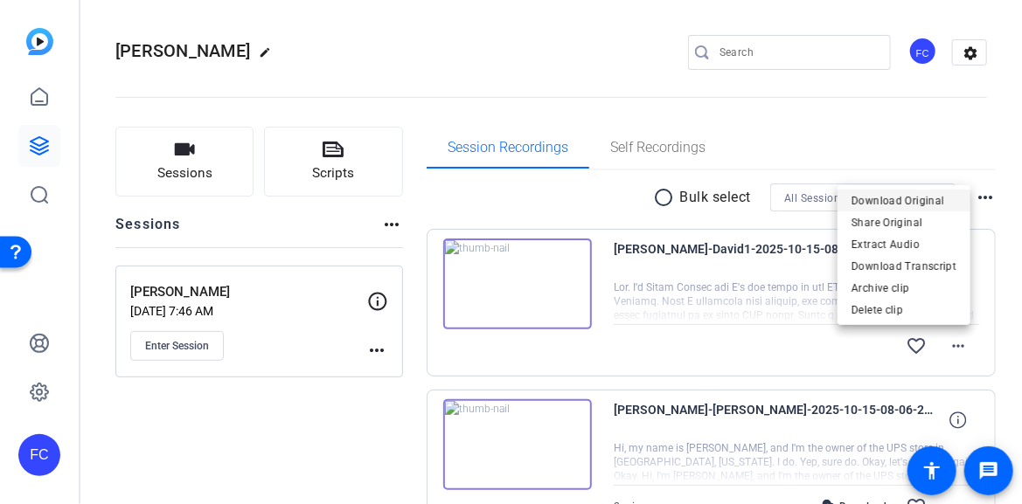
click at [930, 198] on span "Download Original" at bounding box center [903, 200] width 105 height 21
